Goal: Task Accomplishment & Management: Use online tool/utility

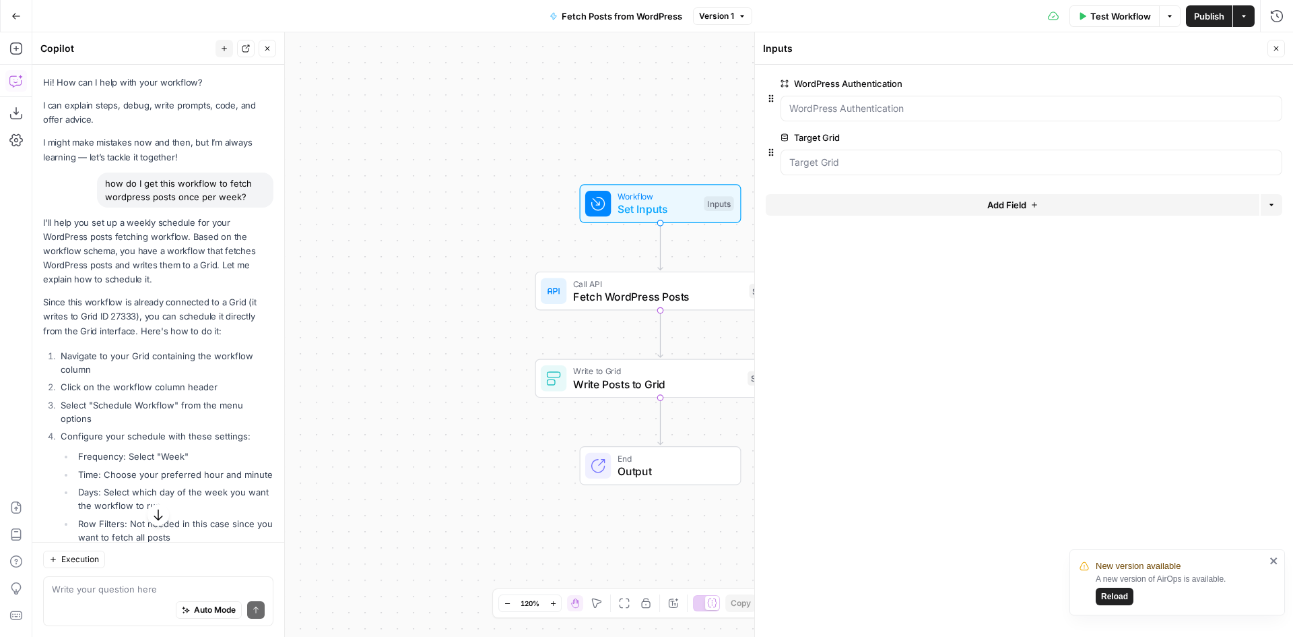
click at [1106, 593] on span "Reload" at bounding box center [1114, 596] width 27 height 12
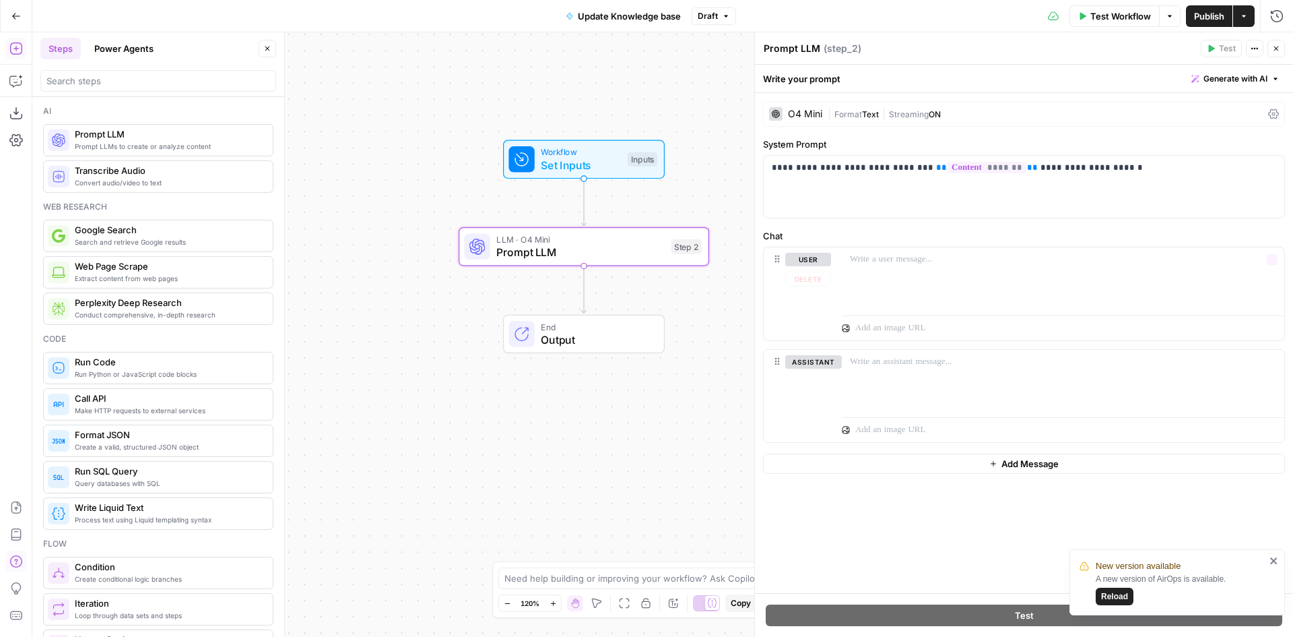
scroll to position [404, 0]
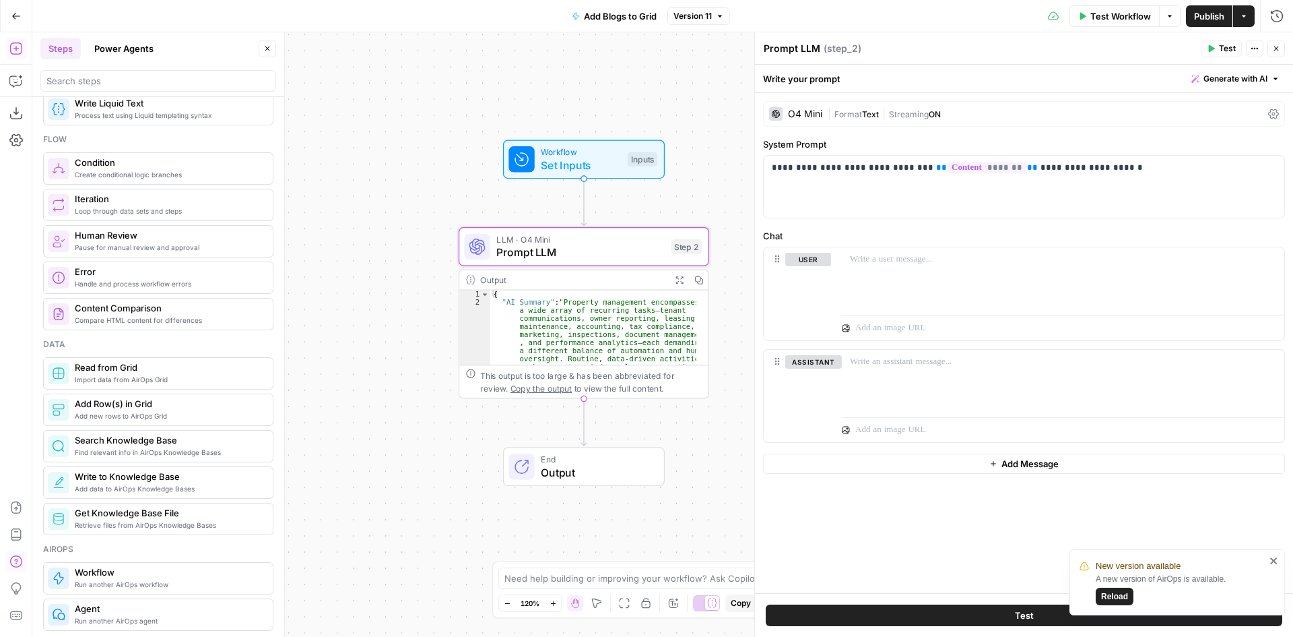
click at [1111, 593] on span "Reload" at bounding box center [1114, 596] width 27 height 12
